Goal: Task Accomplishment & Management: Manage account settings

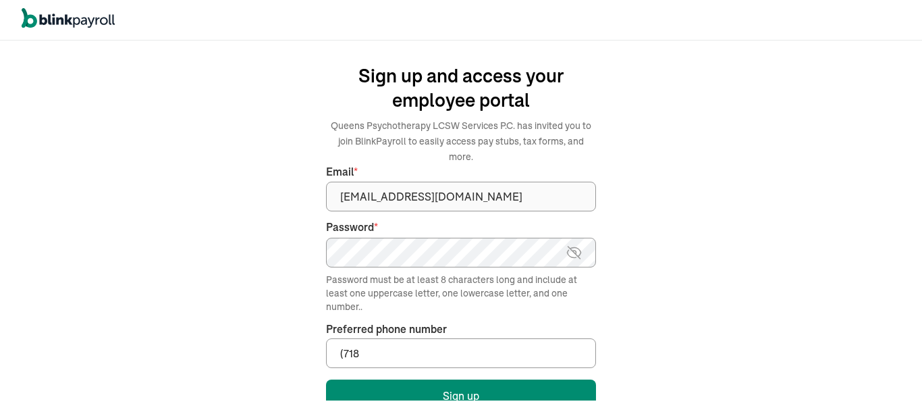
type input "[PHONE_NUMBER]"
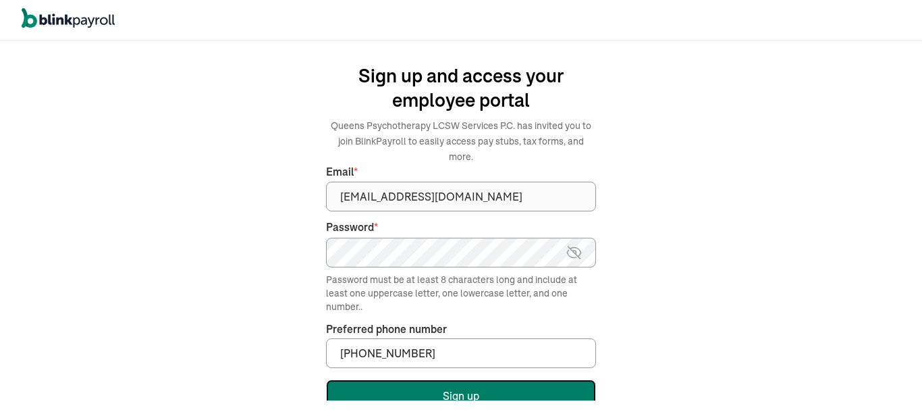
click at [445, 379] on button "Sign up" at bounding box center [461, 395] width 270 height 32
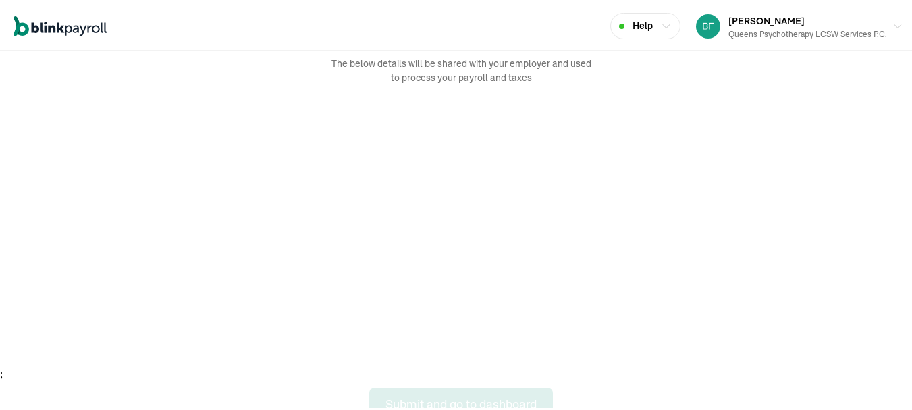
scroll to position [70, 0]
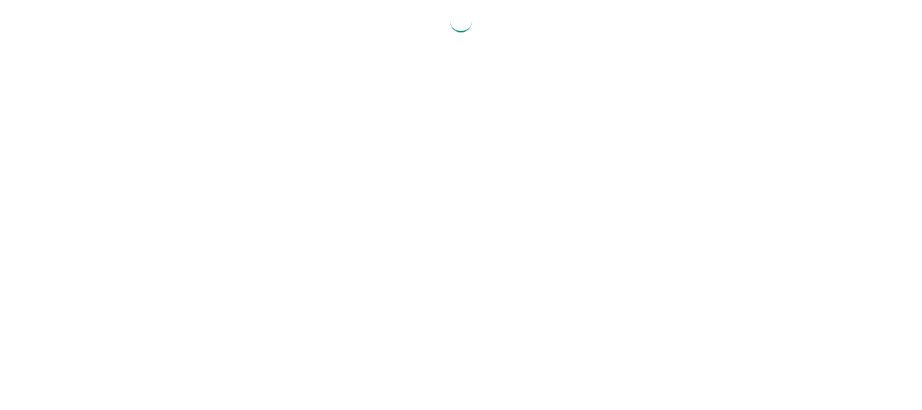
select select "2025"
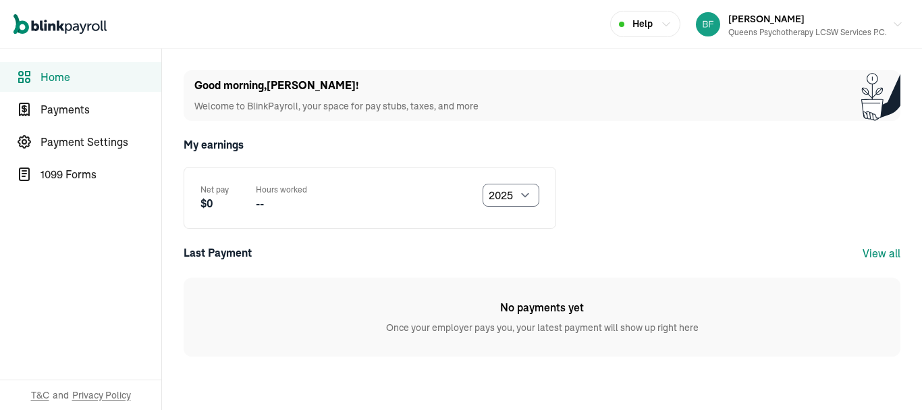
click at [90, 126] on nav "Home Payments Payment Settings 1099 Forms T&C and Privacy Policy" at bounding box center [80, 229] width 161 height 361
click at [72, 113] on span "Payments" at bounding box center [100, 109] width 121 height 16
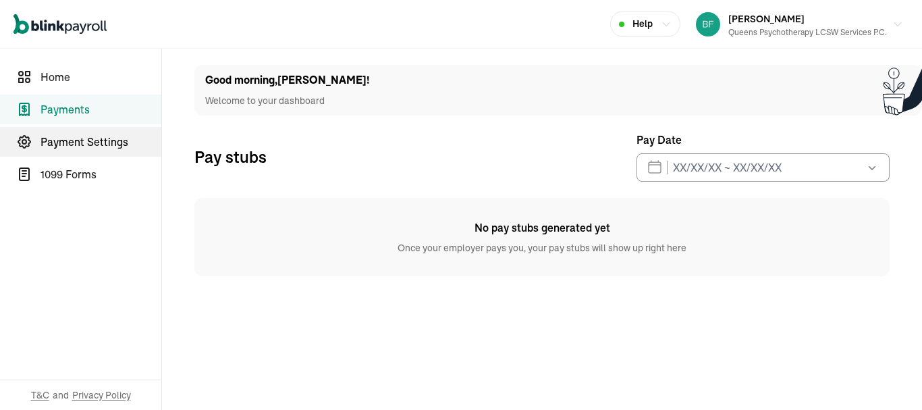
click at [80, 146] on span "Payment Settings" at bounding box center [100, 142] width 121 height 16
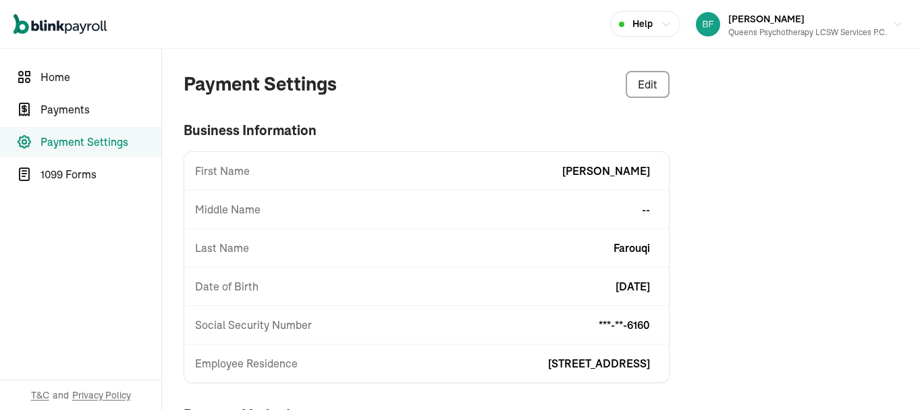
click at [245, 285] on span "Date of Birth" at bounding box center [226, 286] width 63 height 16
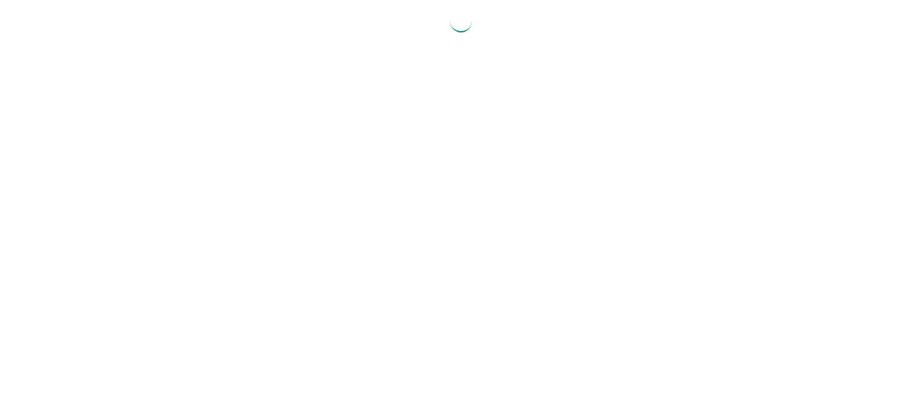
select select "2025"
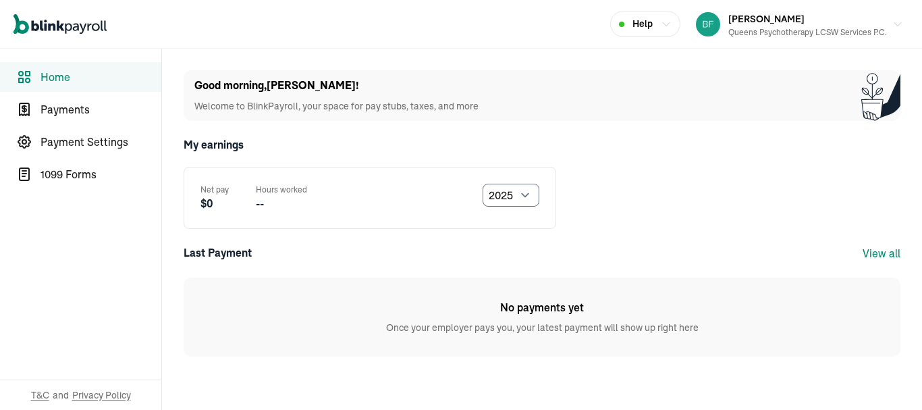
click at [90, 126] on nav "Home Payments Payment Settings 1099 Forms T&C and Privacy Policy" at bounding box center [80, 229] width 161 height 361
click at [72, 113] on span "Payments" at bounding box center [100, 109] width 121 height 16
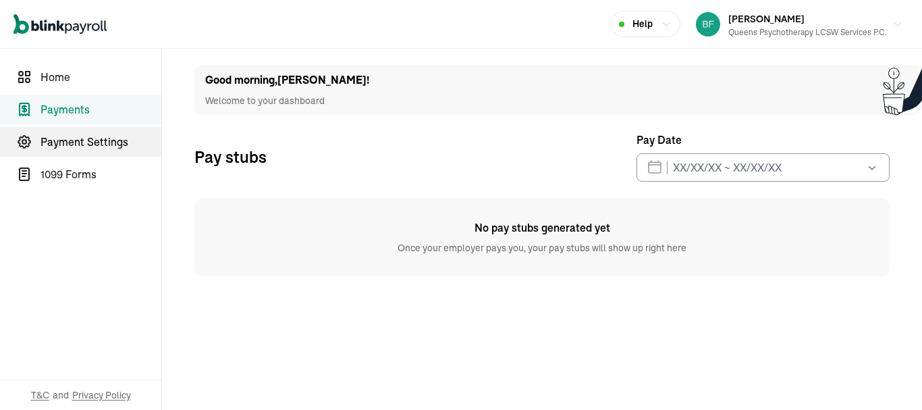
click at [80, 146] on span "Payment Settings" at bounding box center [100, 142] width 121 height 16
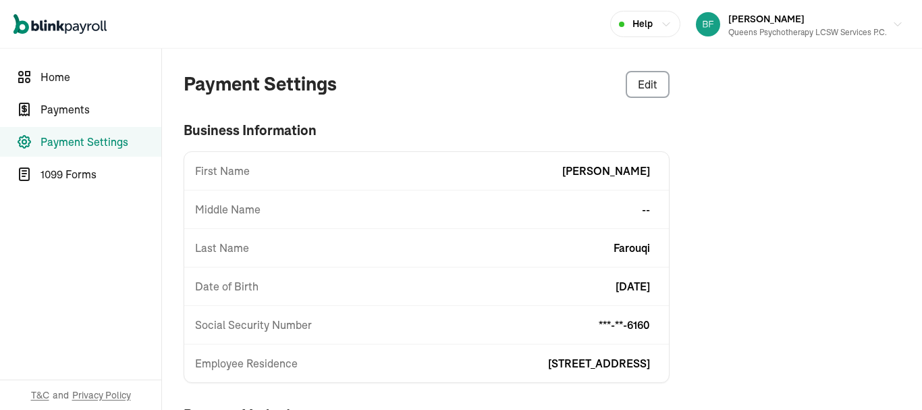
click at [245, 285] on span "Date of Birth" at bounding box center [226, 286] width 63 height 16
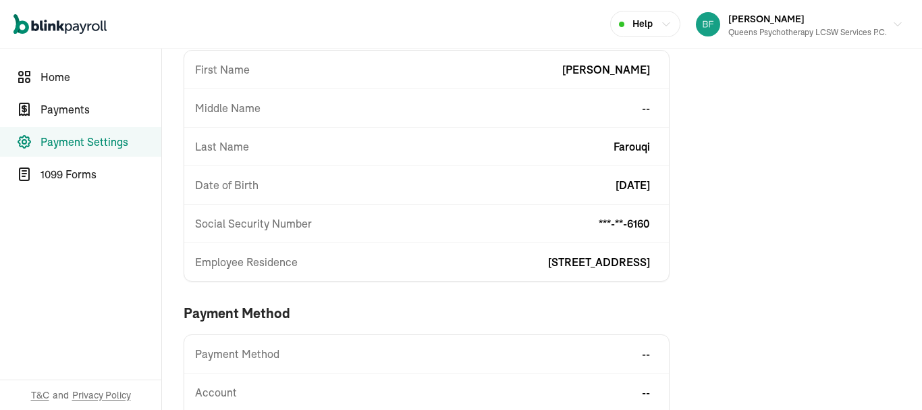
scroll to position [163, 0]
